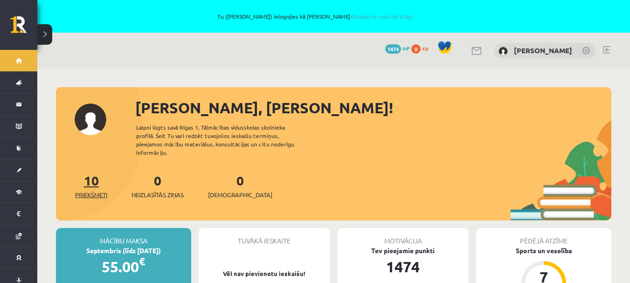
scroll to position [75, 0]
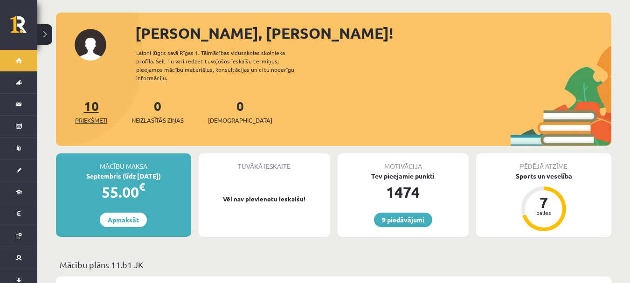
click at [92, 116] on span "Priekšmeti" at bounding box center [91, 120] width 32 height 9
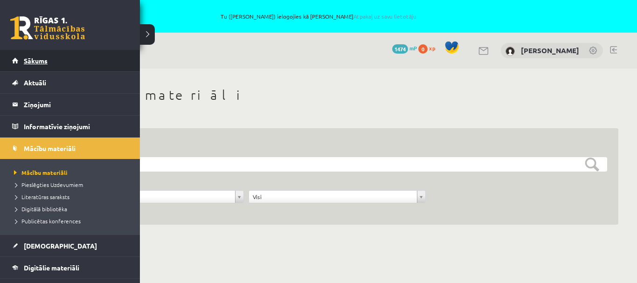
click at [22, 56] on link "Sākums" at bounding box center [70, 60] width 116 height 21
